Goal: Task Accomplishment & Management: Complete application form

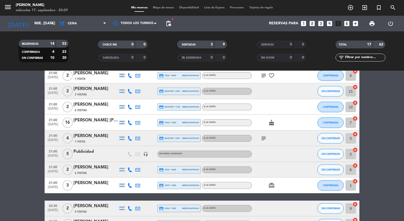
scroll to position [91, 0]
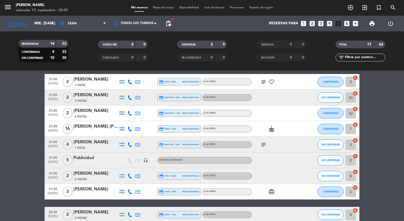
click at [265, 79] on icon "subject" at bounding box center [263, 82] width 6 height 6
click at [265, 145] on icon "subject" at bounding box center [263, 145] width 6 height 6
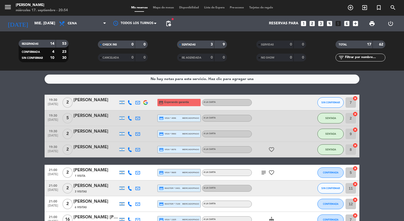
scroll to position [182, 0]
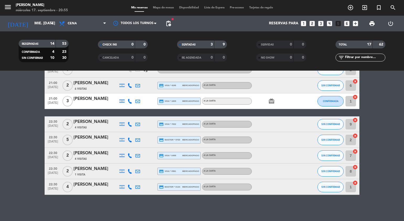
click at [314, 23] on icon "looks_two" at bounding box center [311, 23] width 7 height 7
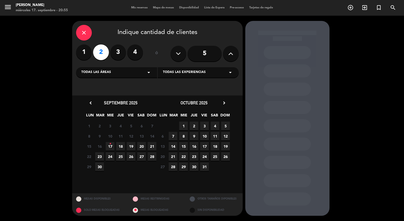
click at [108, 146] on span "17 •" at bounding box center [110, 146] width 9 height 9
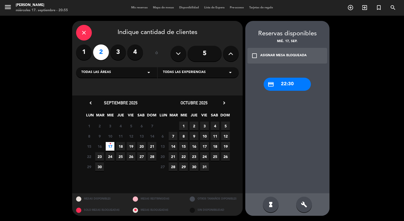
click at [282, 53] on div "check_box_outline_blank ASIGNAR MESA BLOQUEADA" at bounding box center [287, 56] width 80 height 16
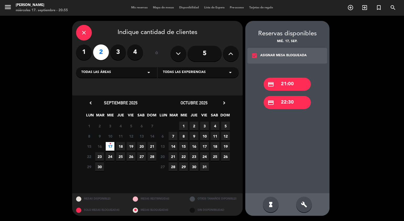
click at [296, 85] on div "credit_card 21:00" at bounding box center [286, 84] width 47 height 13
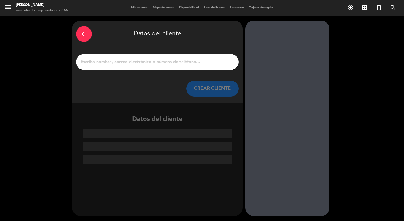
click at [201, 66] on div at bounding box center [157, 62] width 162 height 16
click at [202, 62] on input "1" at bounding box center [157, 61] width 155 height 7
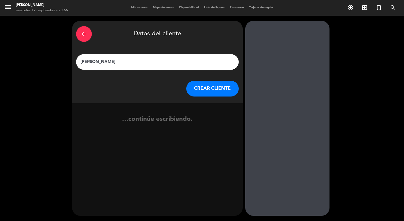
type input "[PERSON_NAME]"
click at [222, 87] on button "CREAR CLIENTE" at bounding box center [212, 89] width 52 height 16
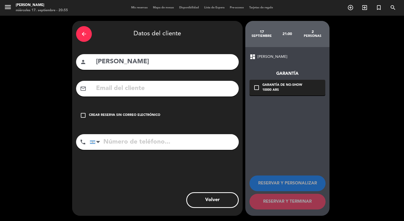
click at [139, 114] on div "Crear reserva sin correo electrónico" at bounding box center [124, 115] width 71 height 5
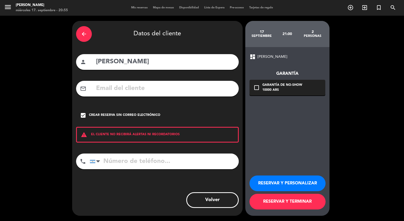
drag, startPoint x: 299, startPoint y: 184, endPoint x: 304, endPoint y: 194, distance: 10.9
click at [299, 184] on button "RESERVAR Y PERSONALIZAR" at bounding box center [287, 184] width 76 height 16
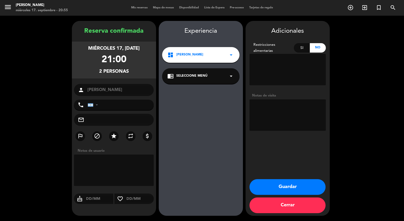
click at [292, 184] on button "Guardar" at bounding box center [287, 188] width 76 height 16
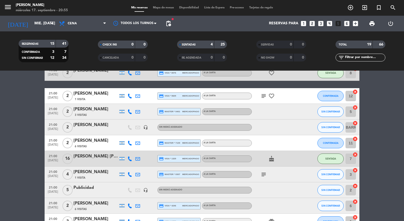
scroll to position [108, 0]
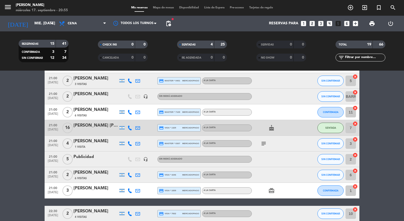
click at [262, 143] on icon "subject" at bounding box center [263, 144] width 6 height 6
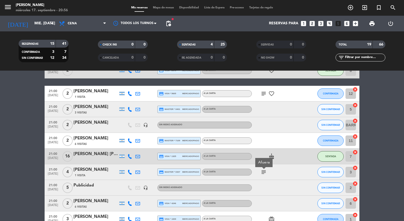
scroll to position [79, 0]
